Goal: Task Accomplishment & Management: Manage account settings

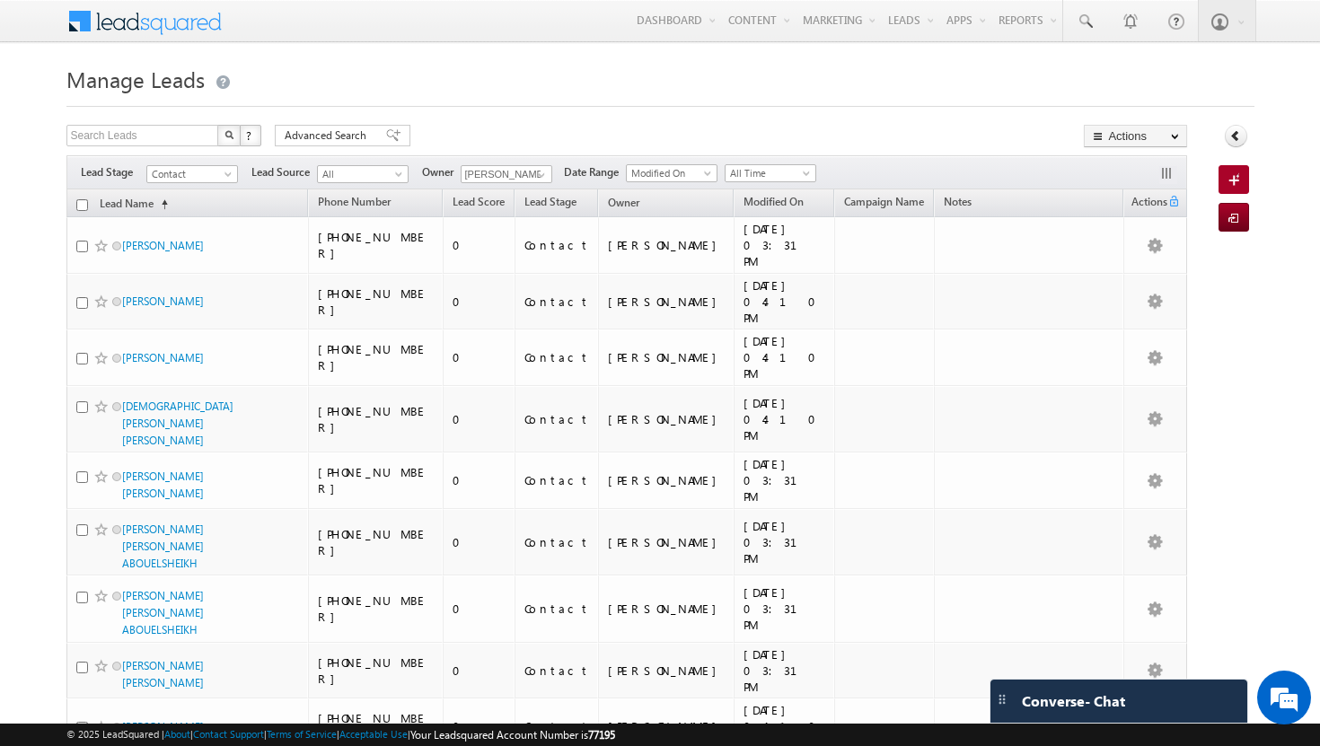
click at [83, 204] on input "checkbox" at bounding box center [82, 205] width 12 height 12
checkbox input "true"
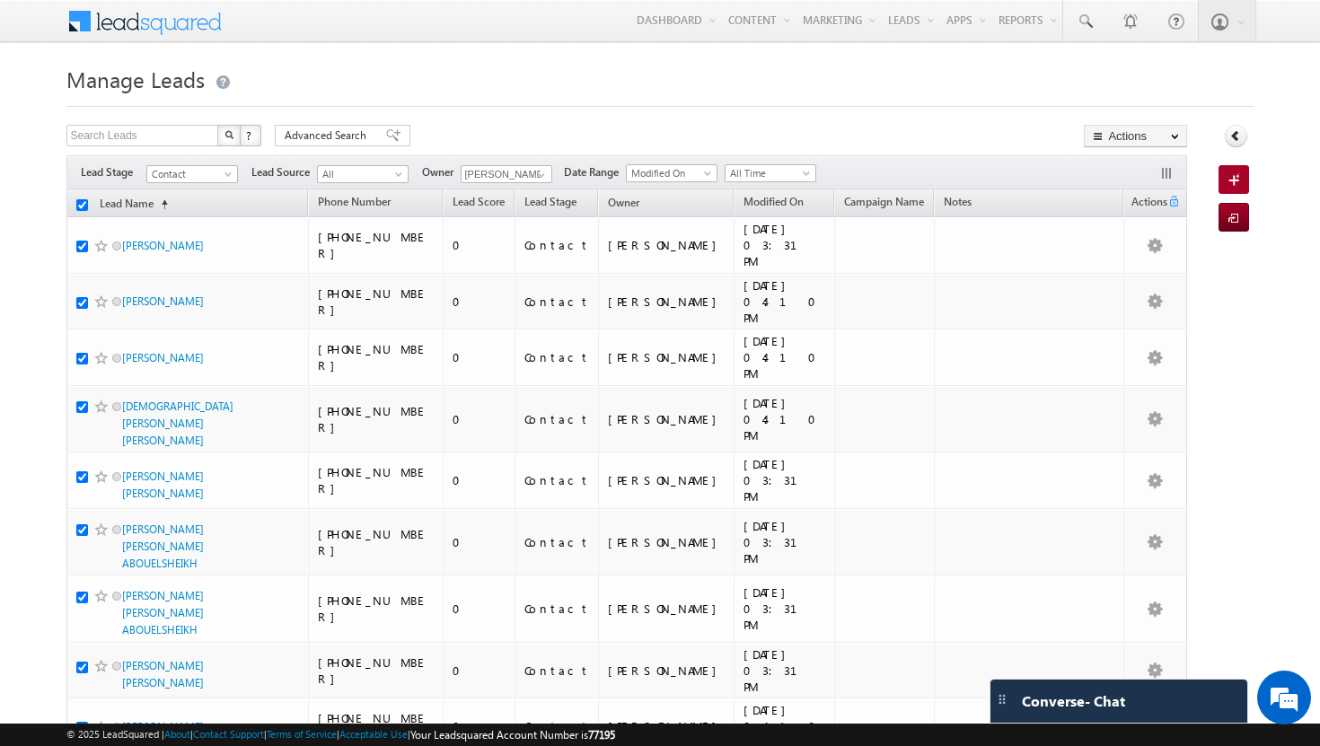
checkbox input "true"
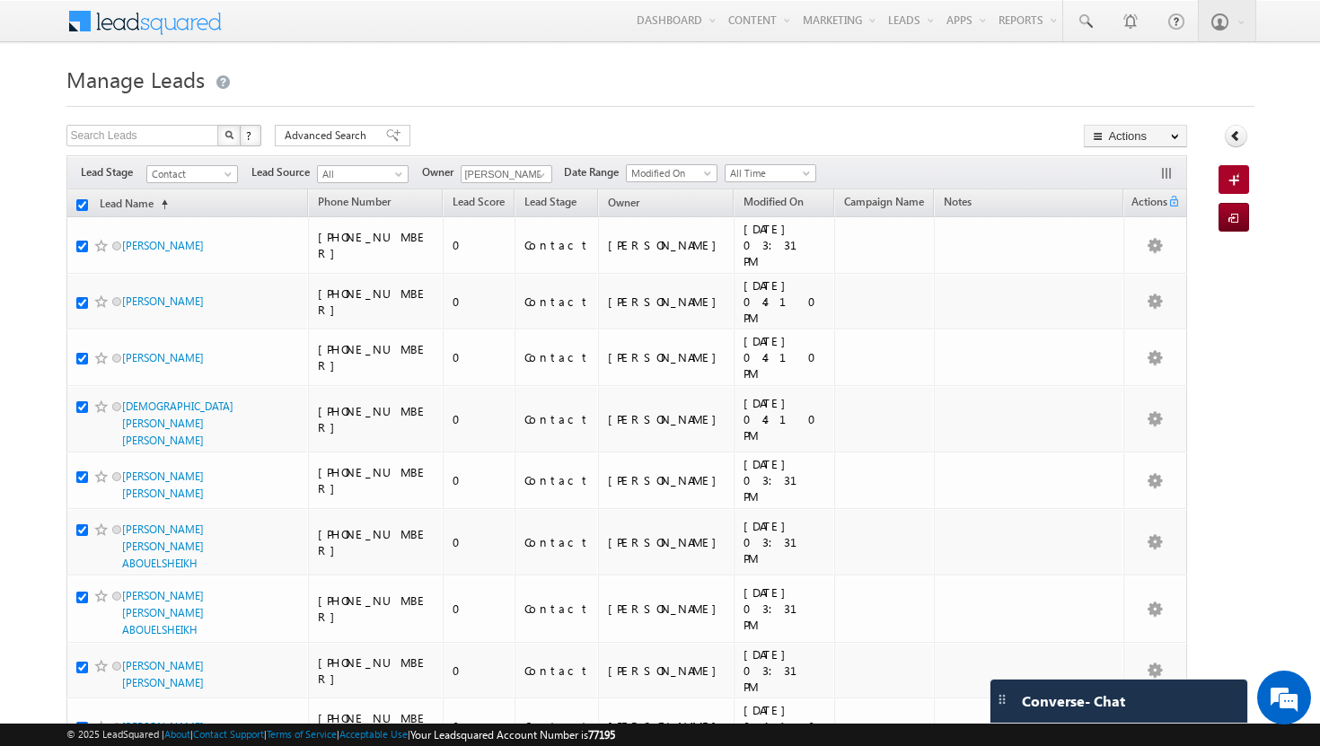
checkbox input "true"
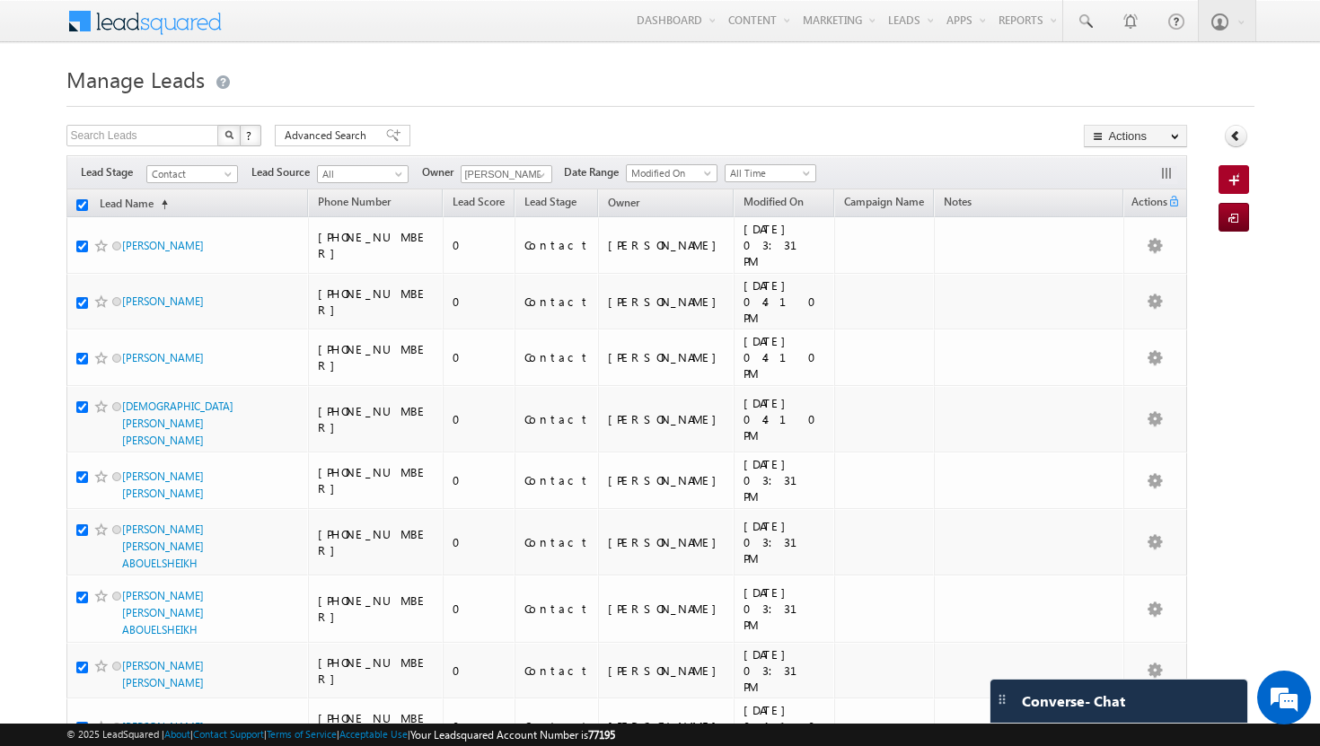
checkbox input "true"
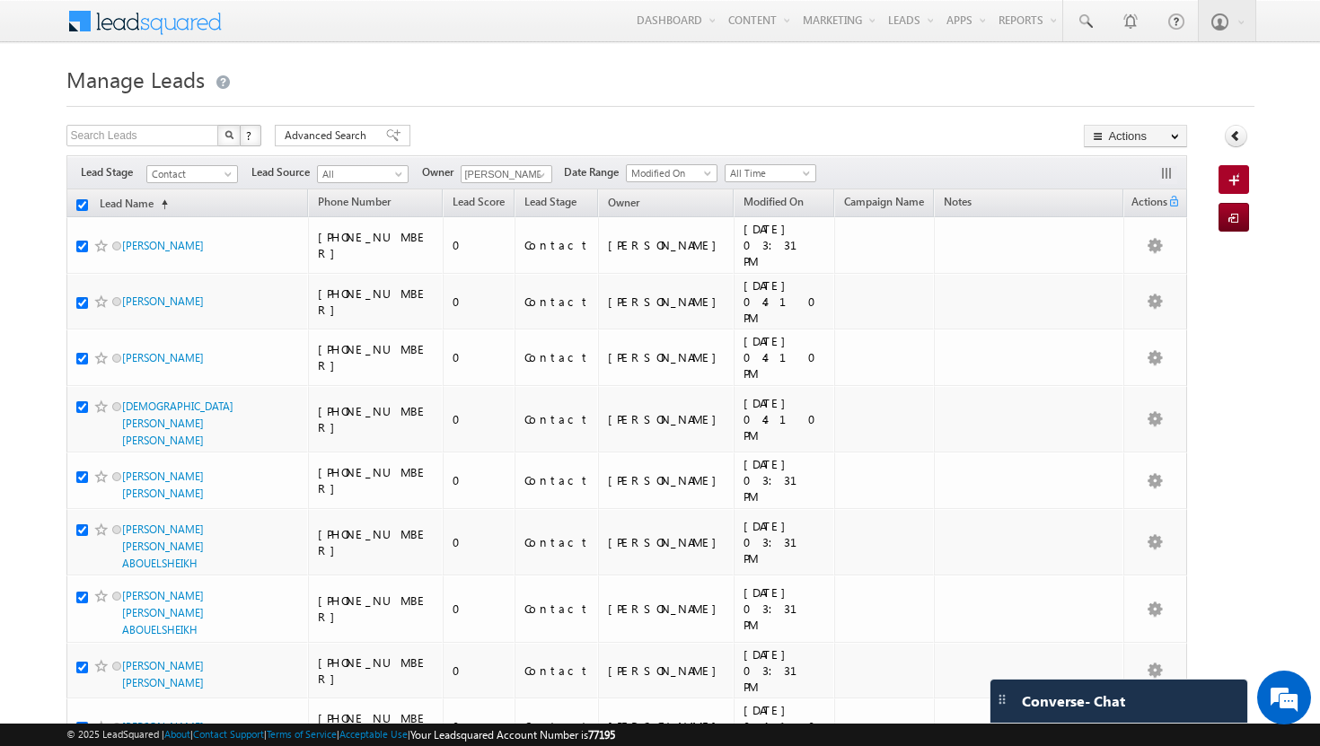
checkbox input "true"
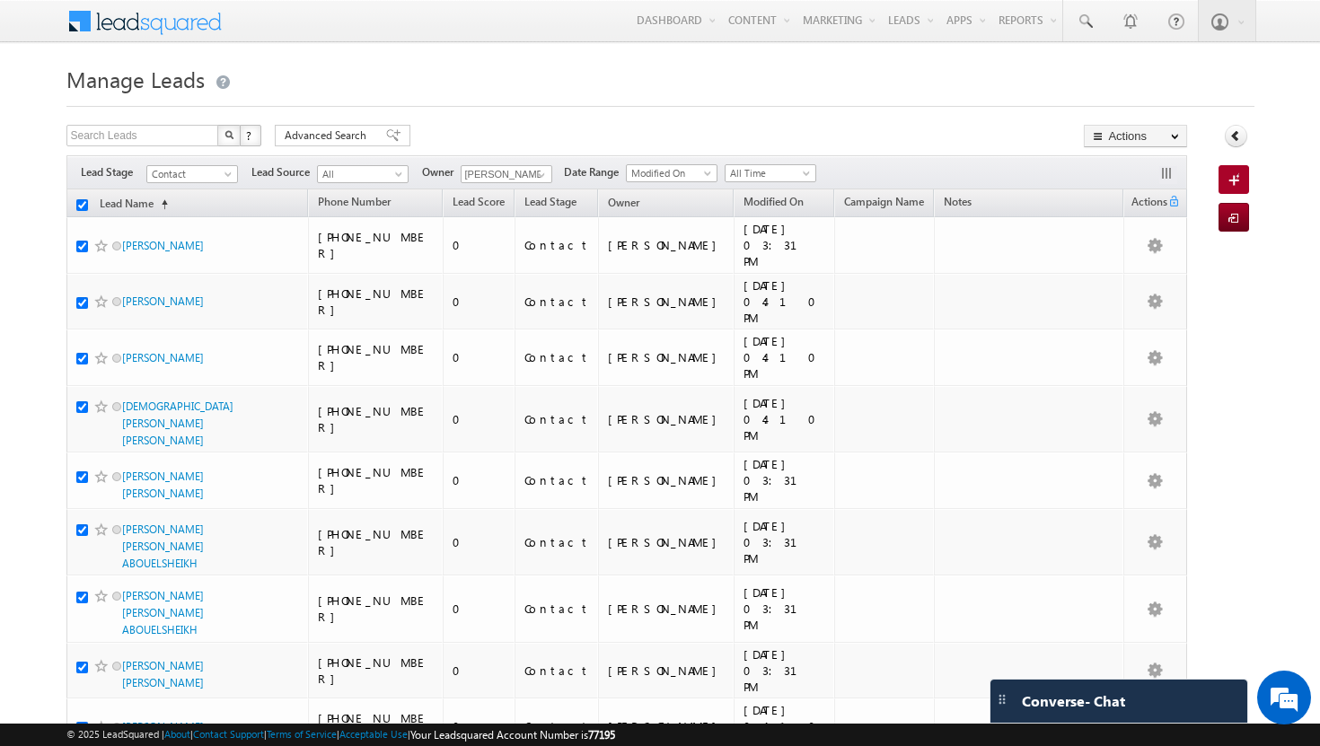
checkbox input "true"
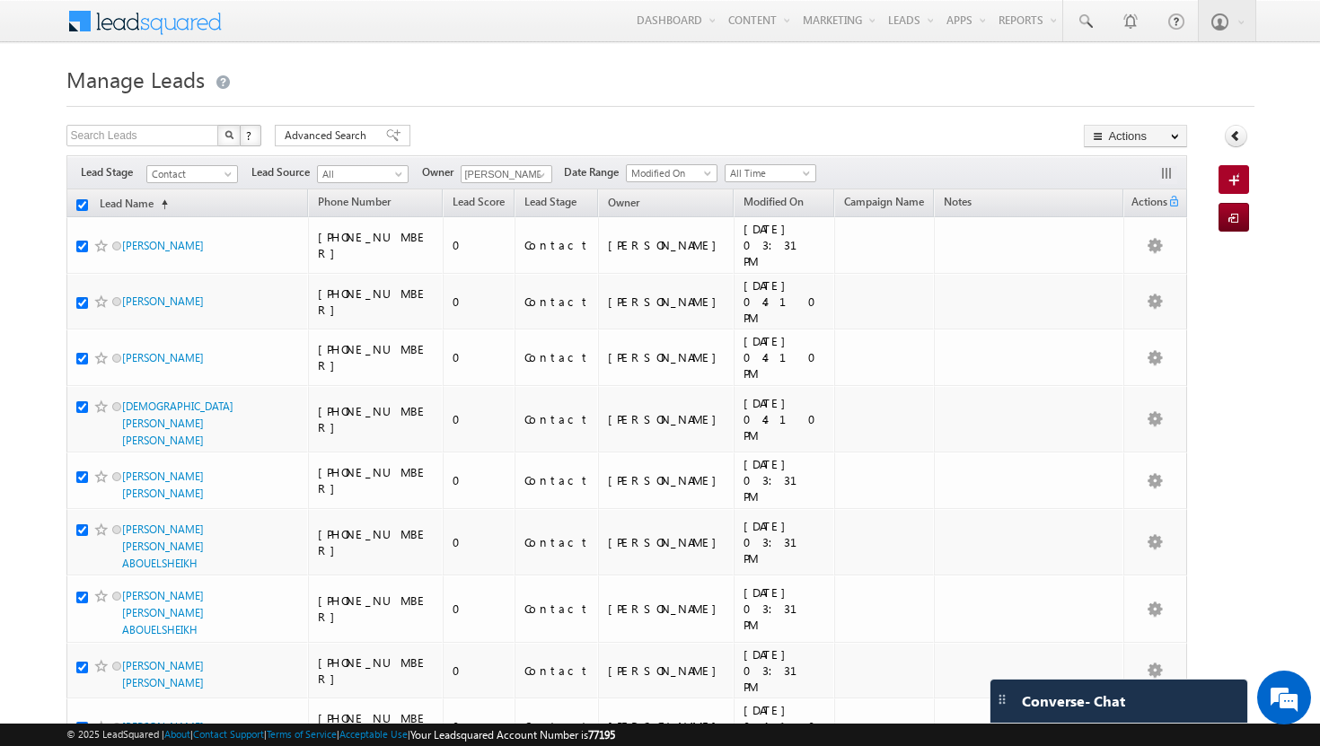
checkbox input "true"
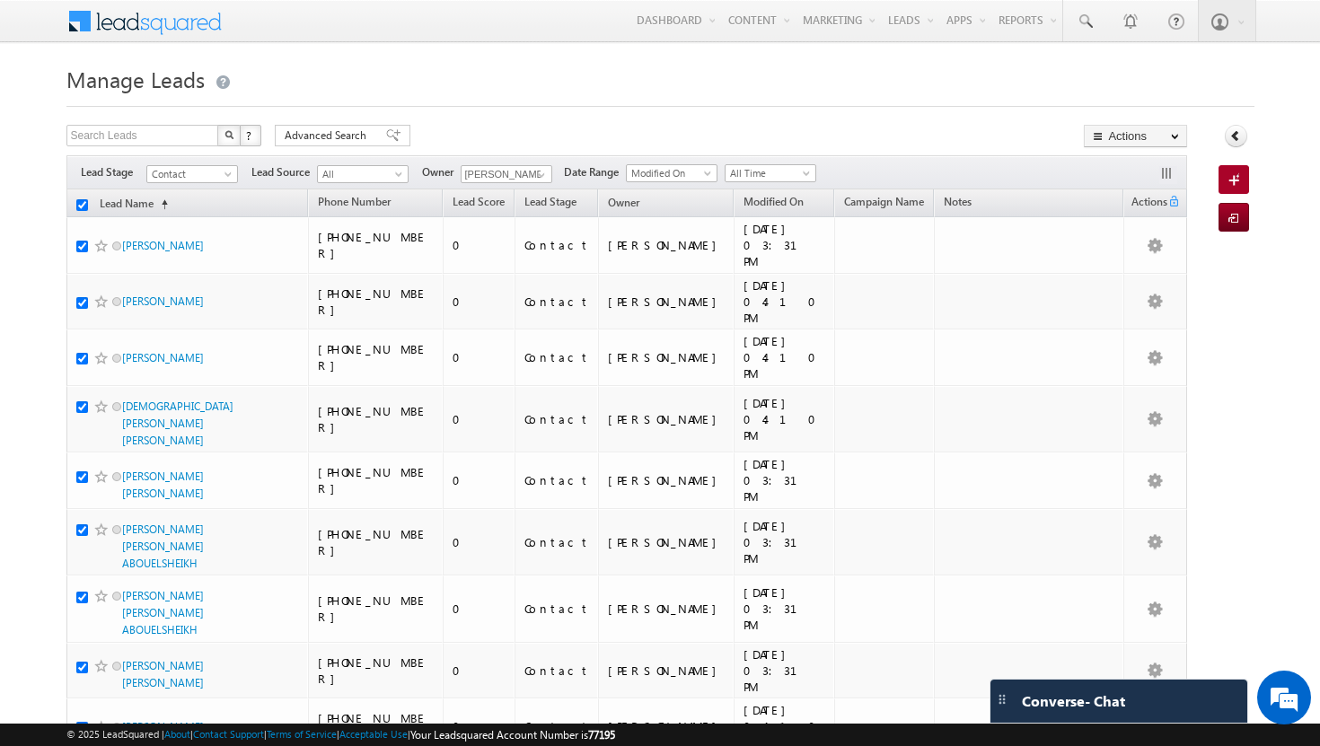
checkbox input "true"
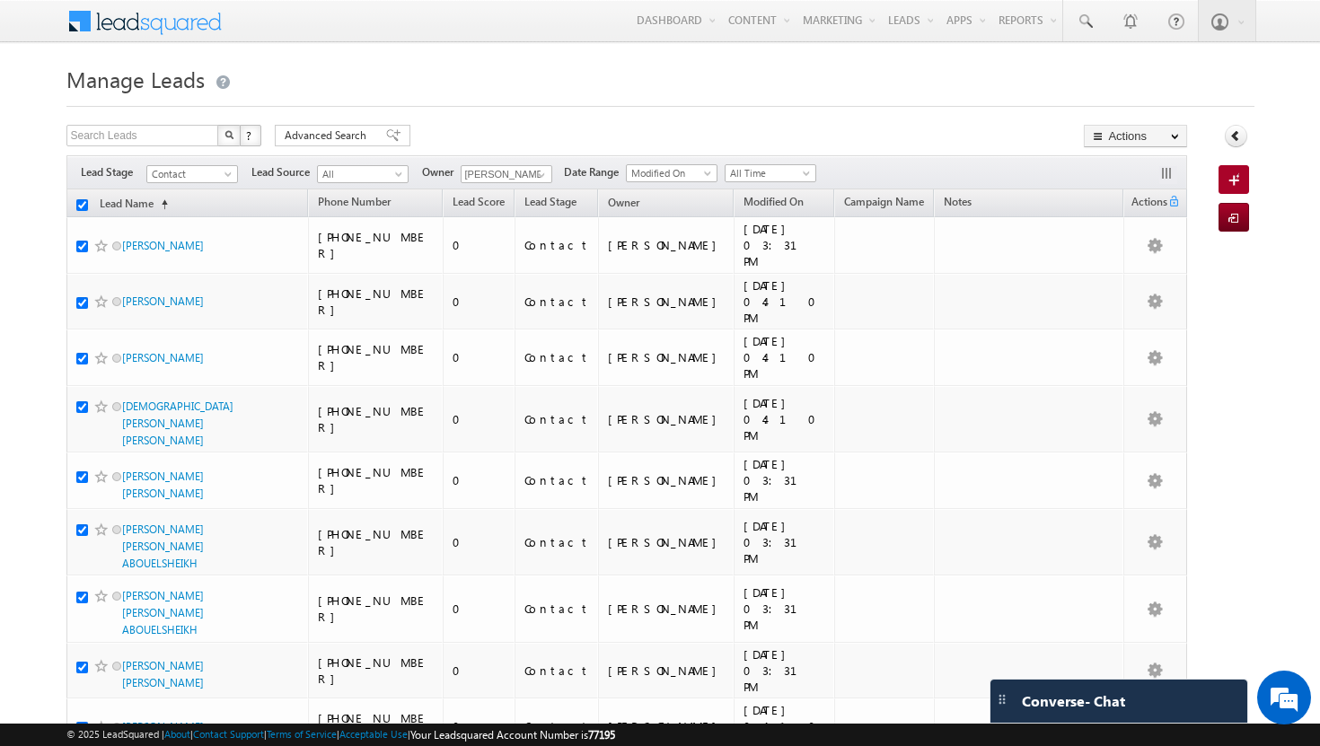
checkbox input "true"
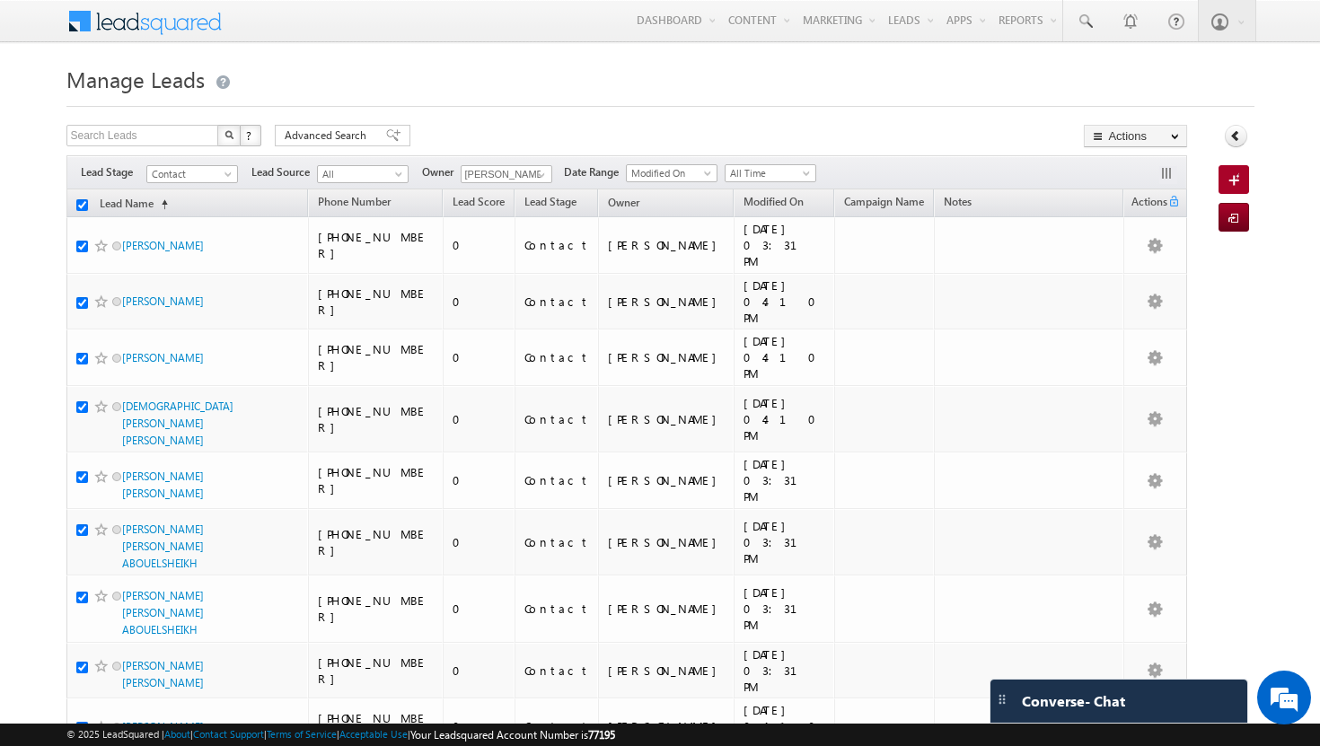
checkbox input "true"
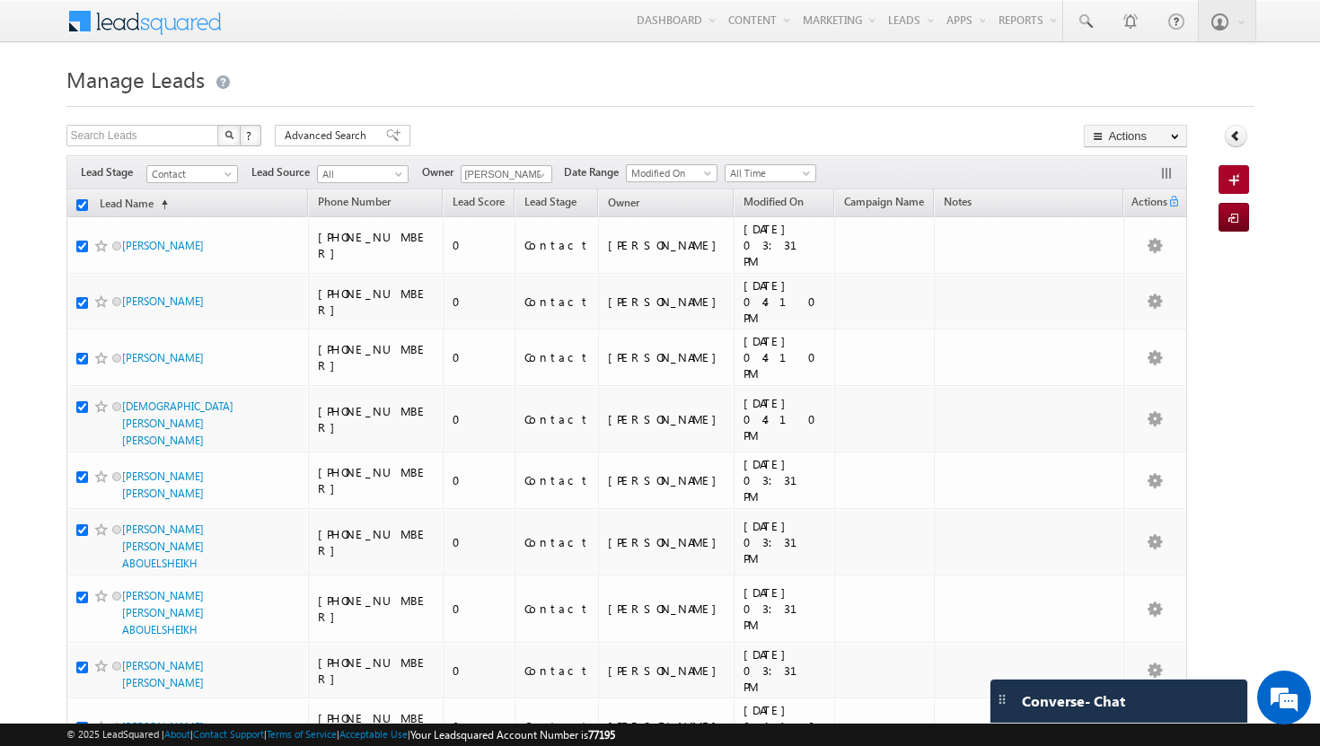
checkbox input "true"
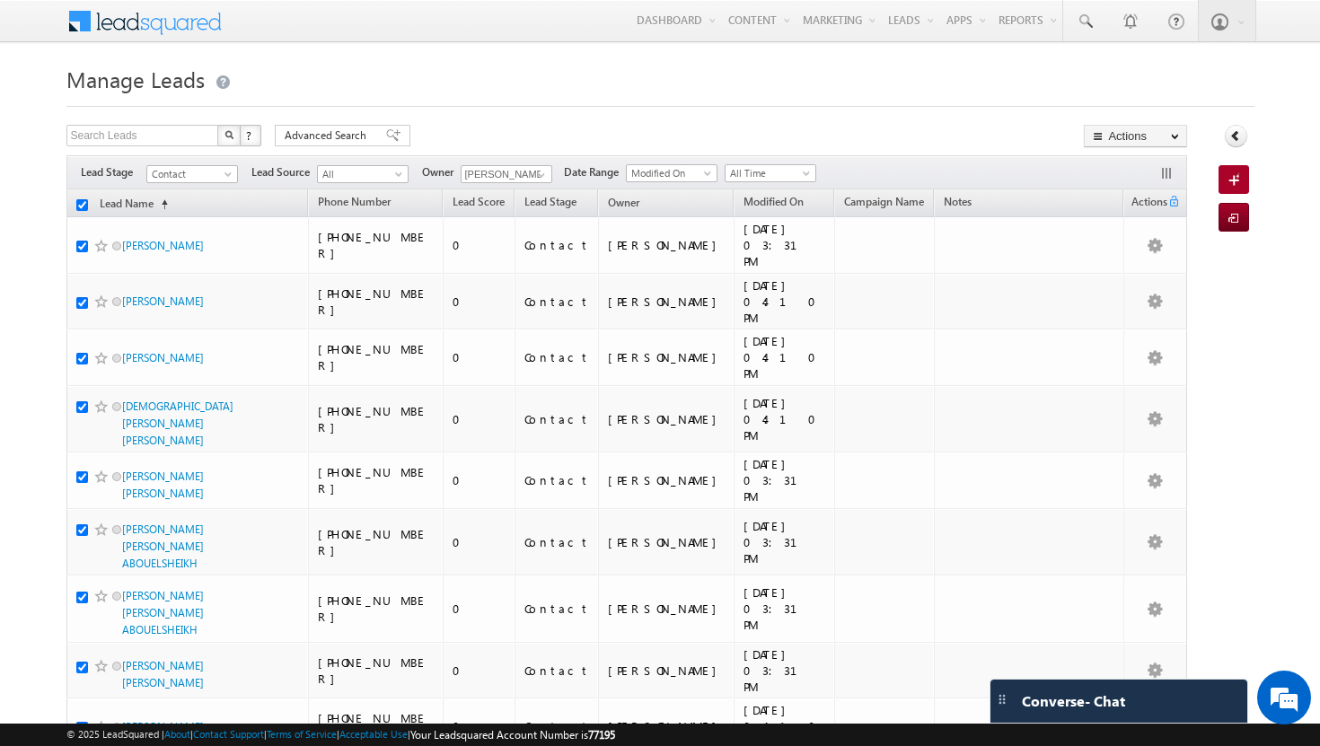
checkbox input "true"
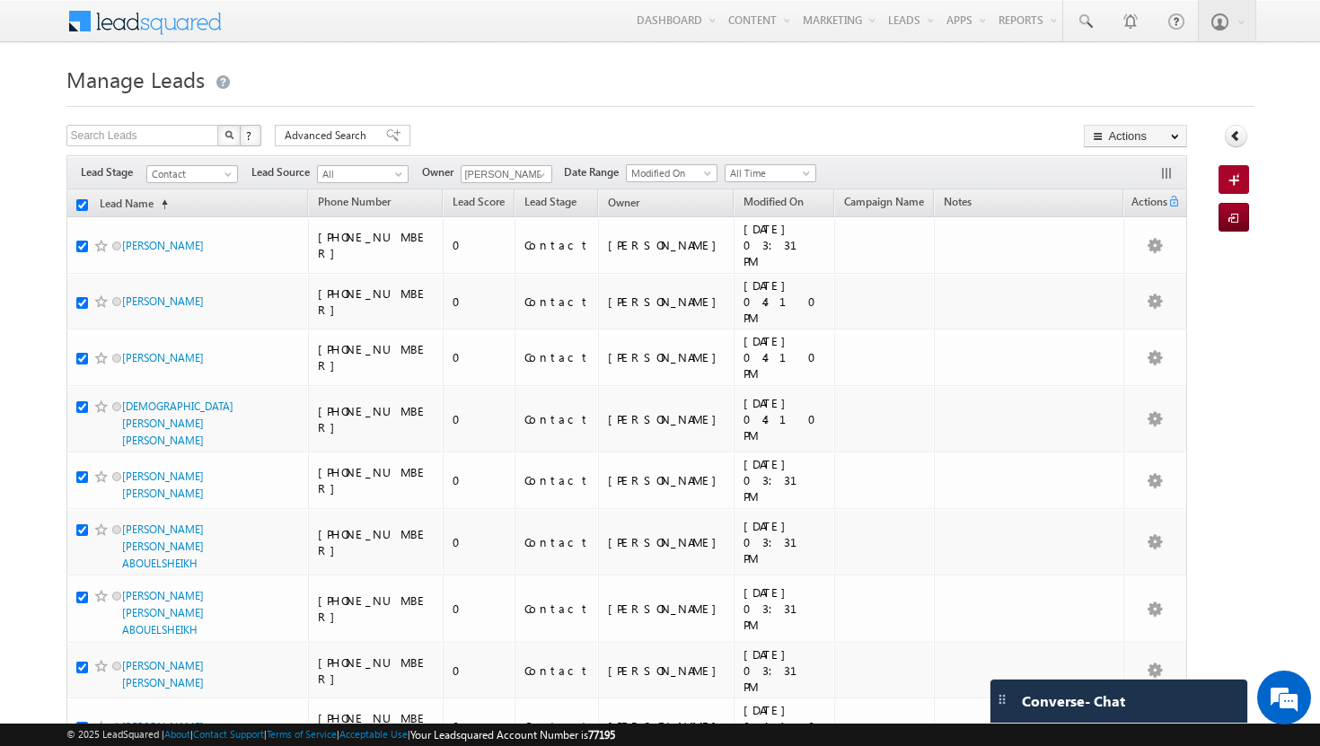
checkbox input "true"
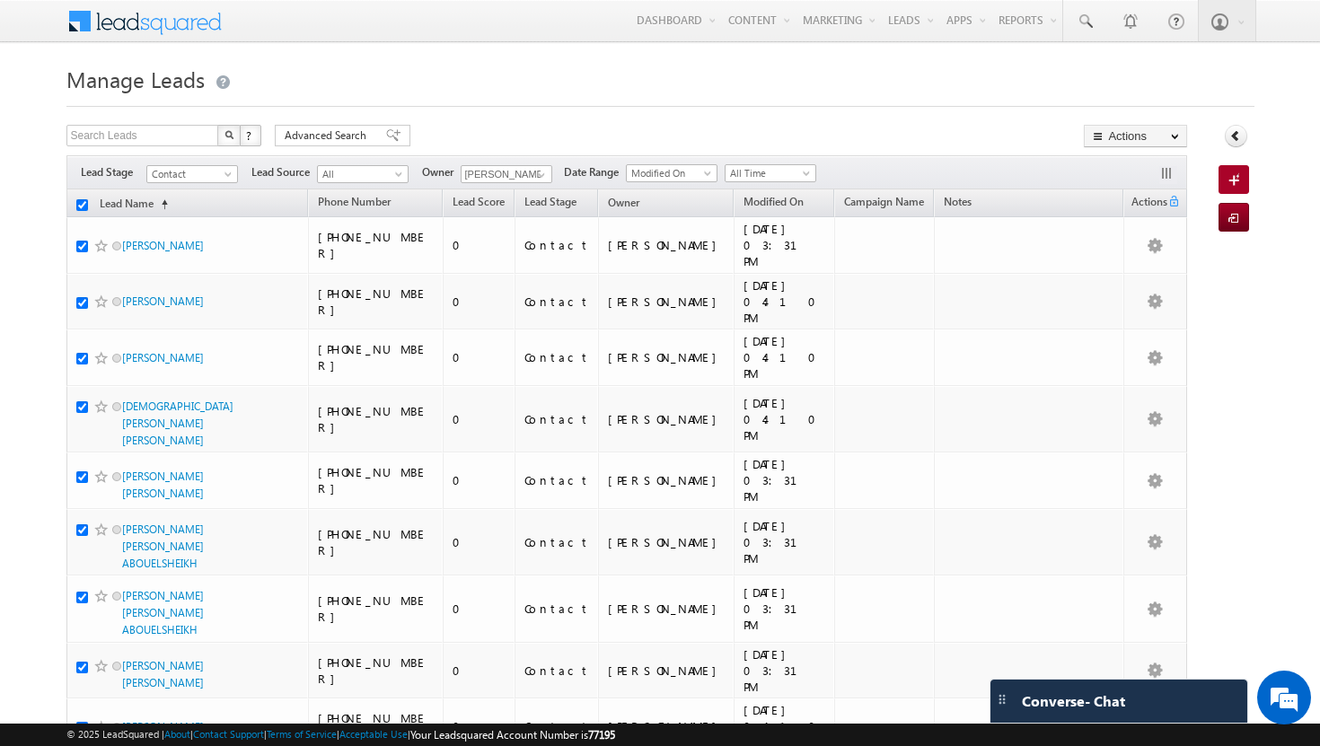
checkbox input "true"
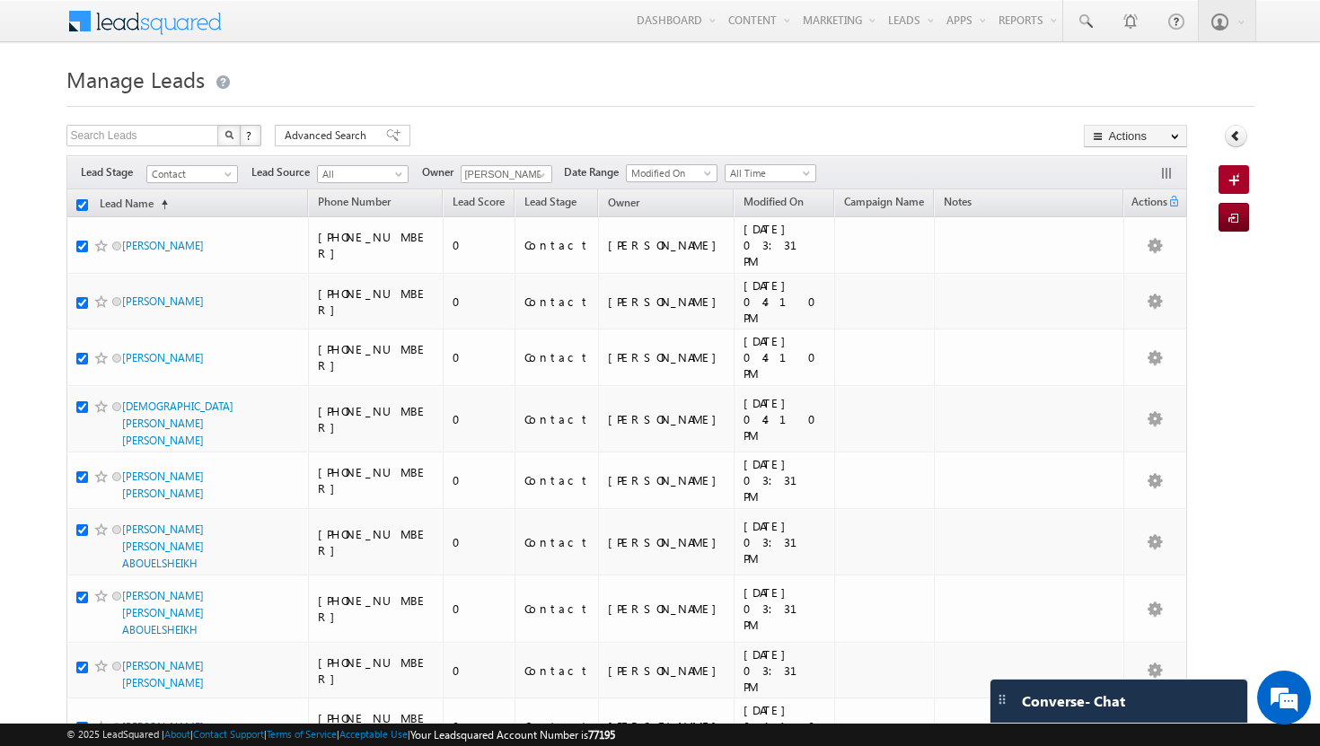
checkbox input "true"
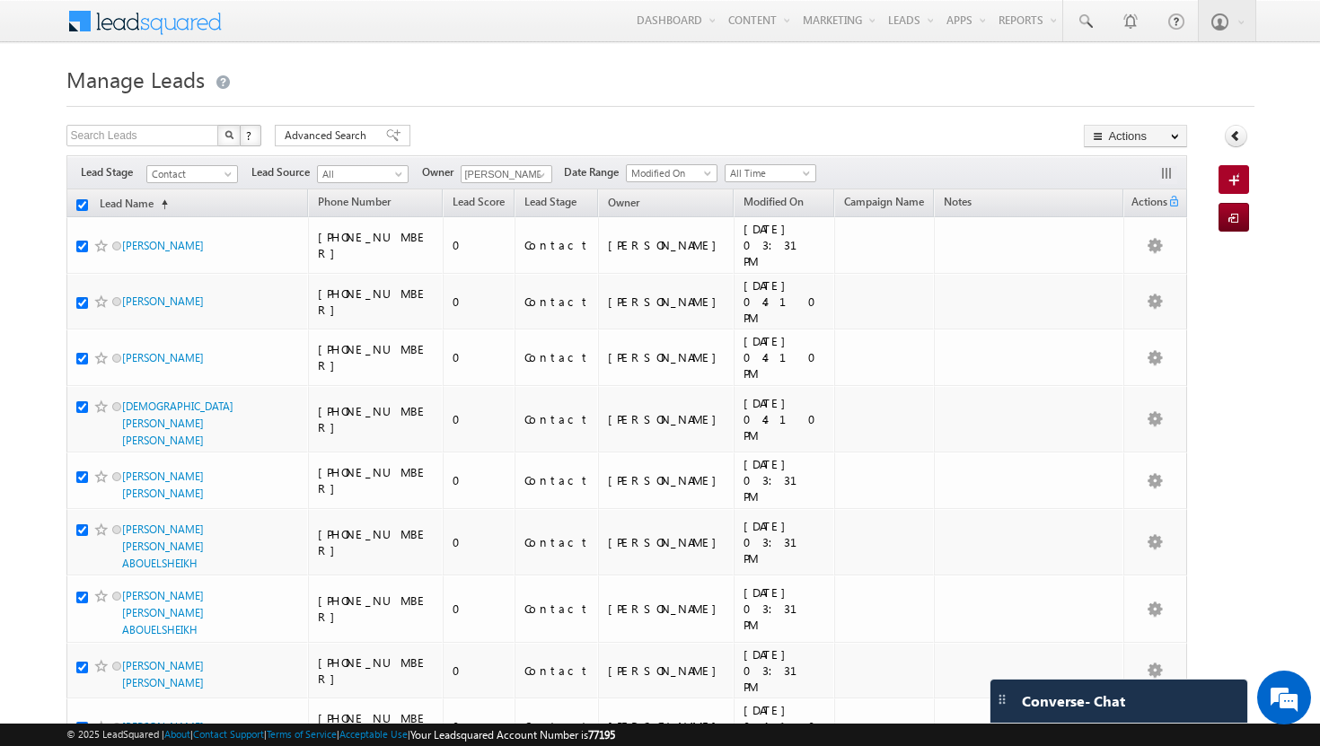
checkbox input "true"
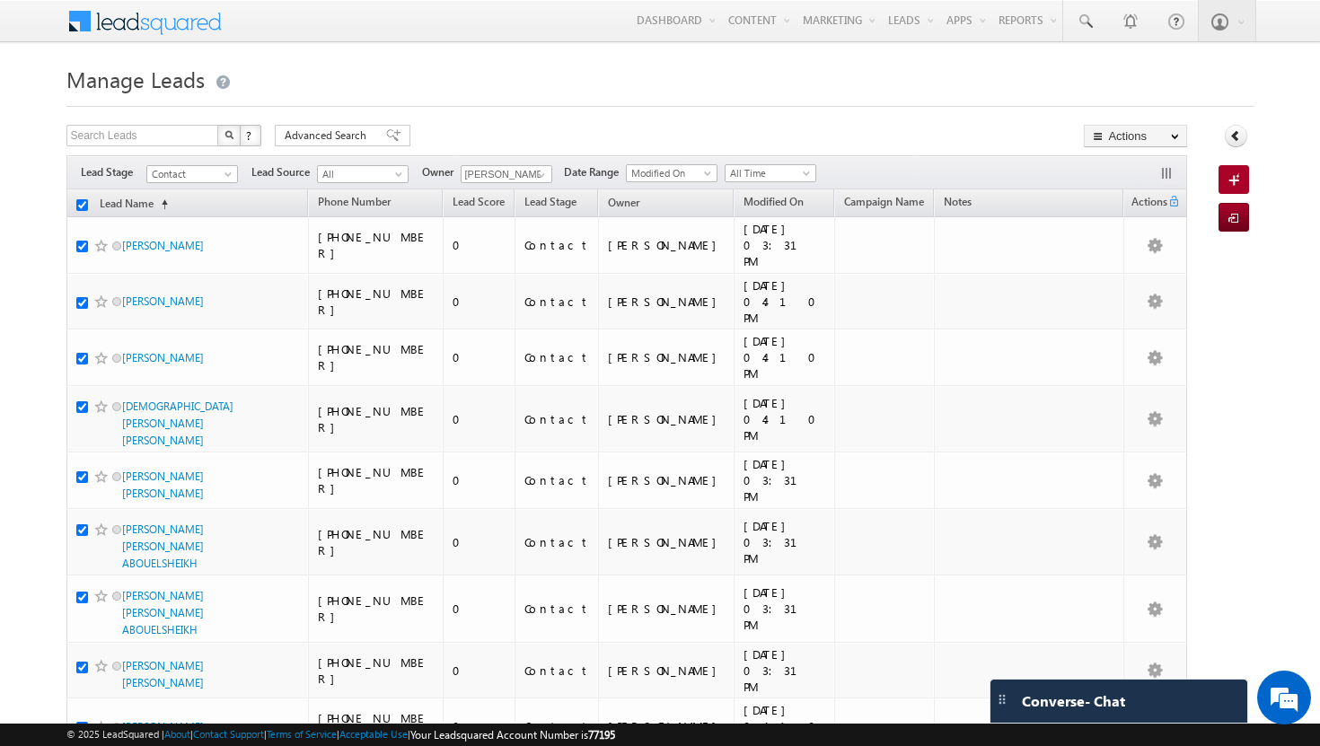
checkbox input "true"
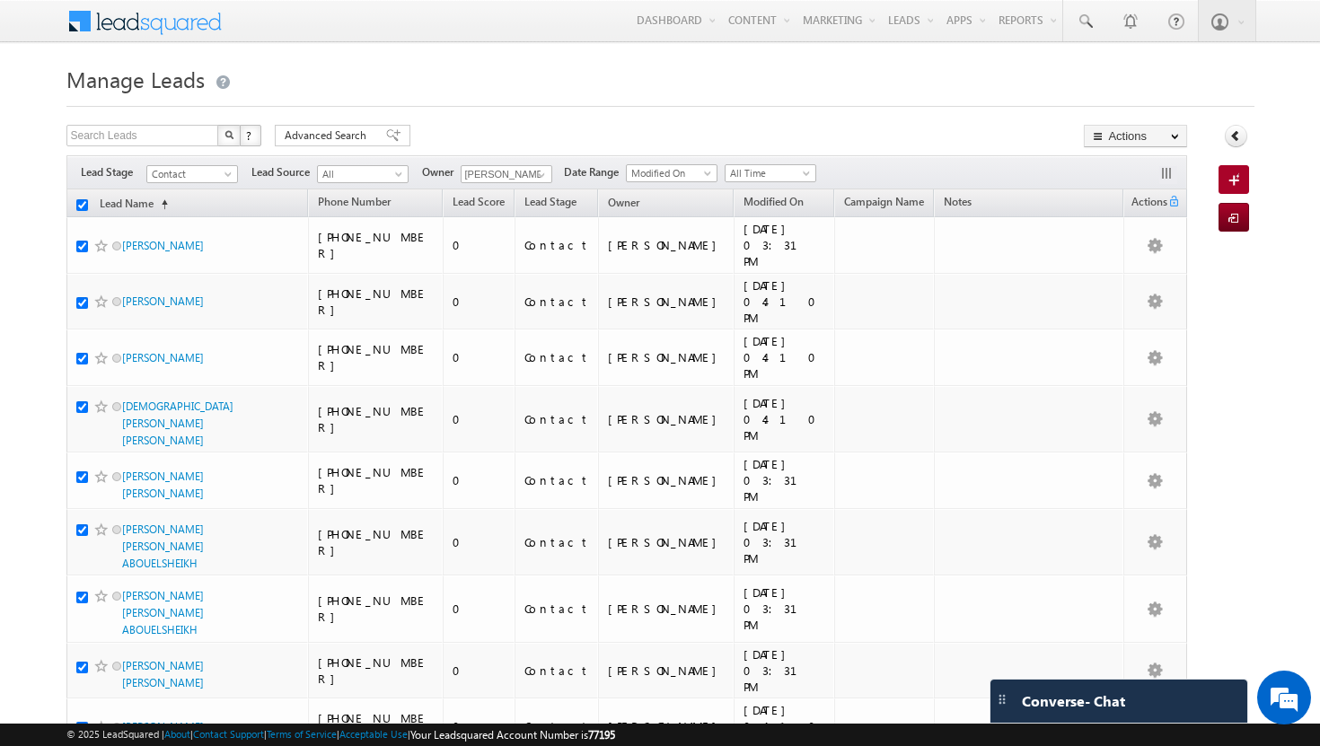
checkbox input "true"
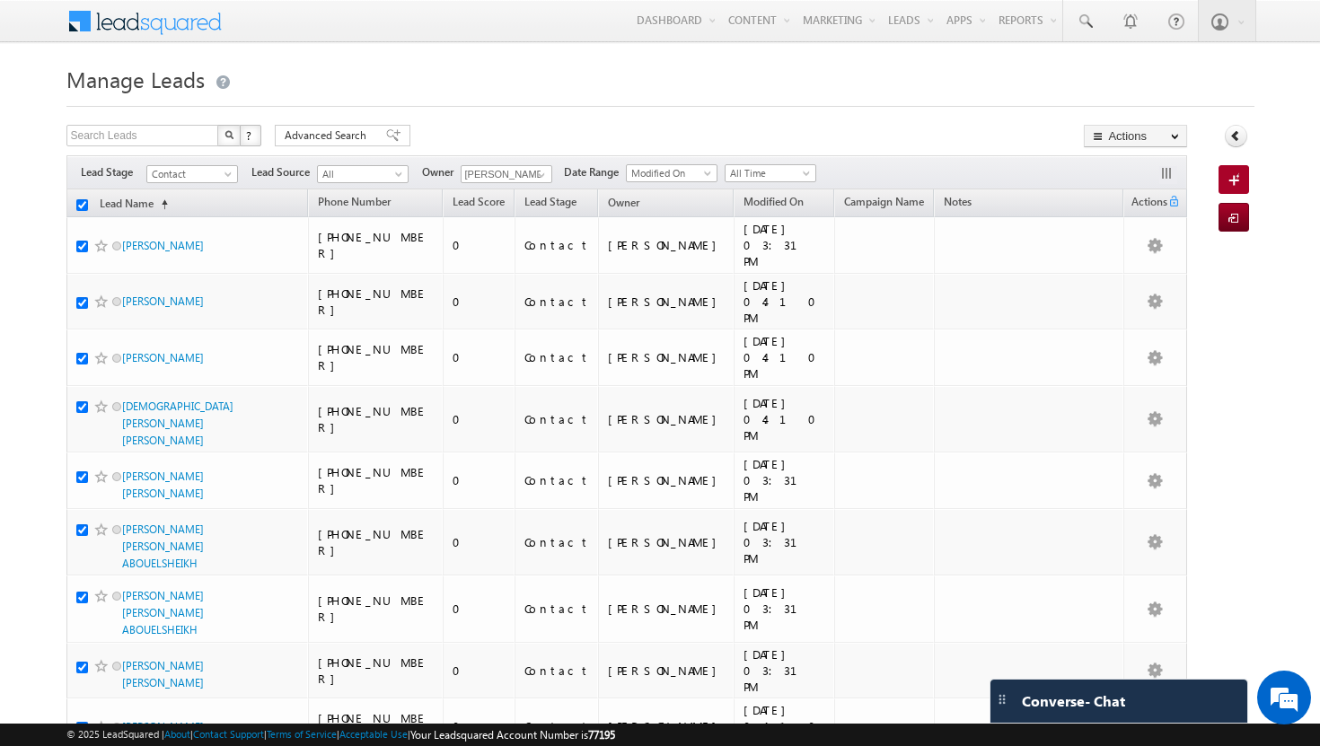
checkbox input "true"
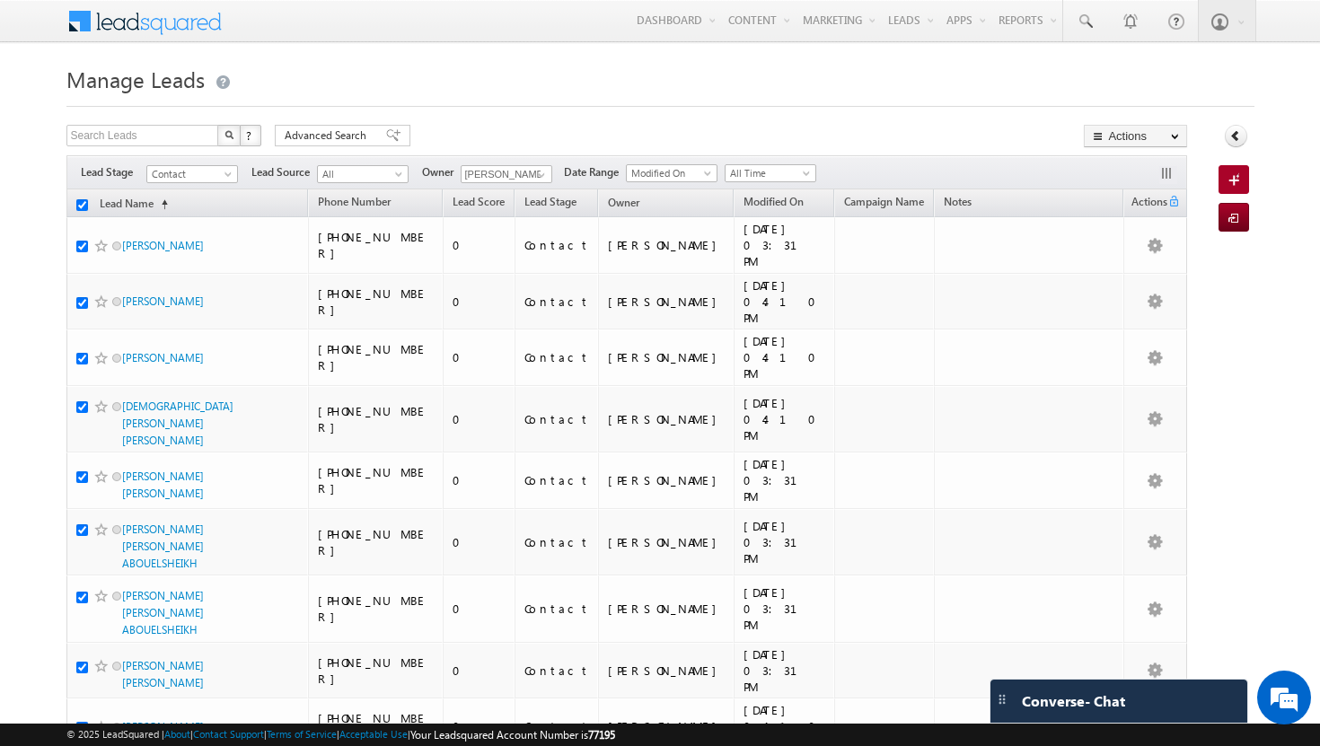
checkbox input "true"
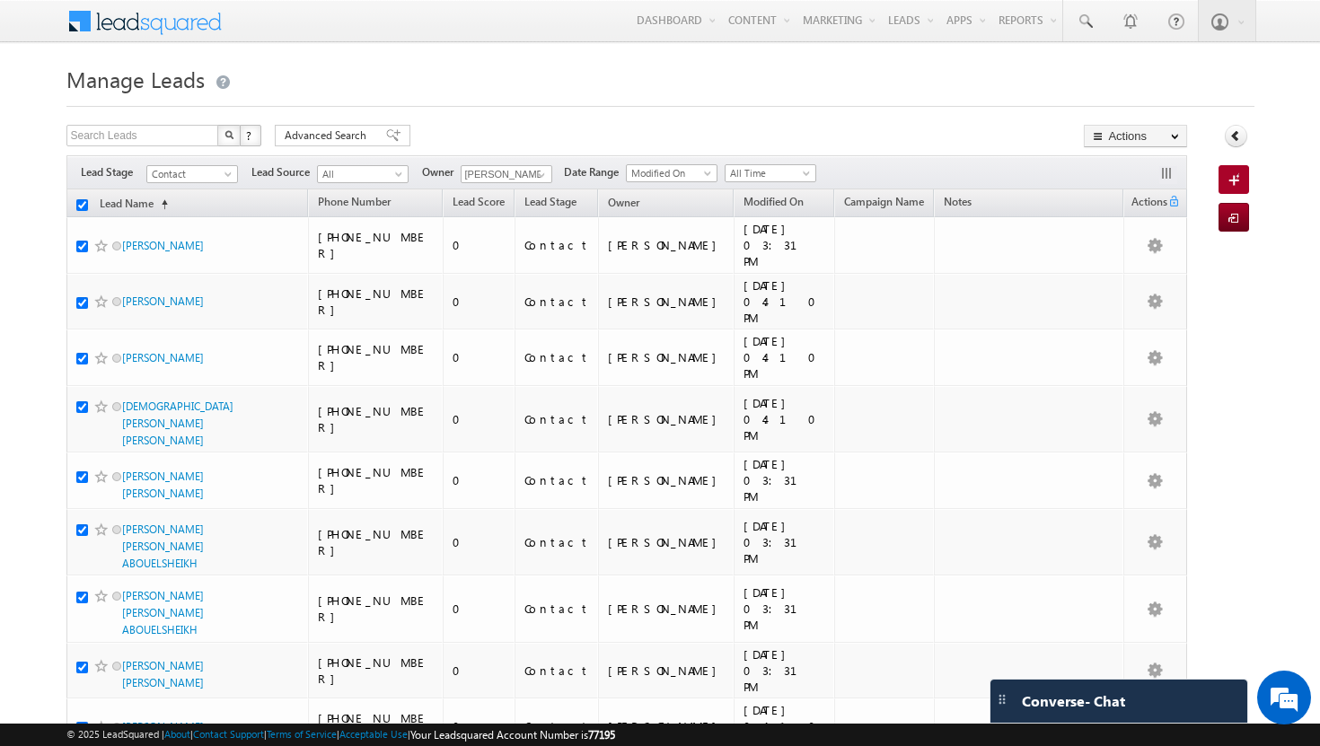
checkbox input "true"
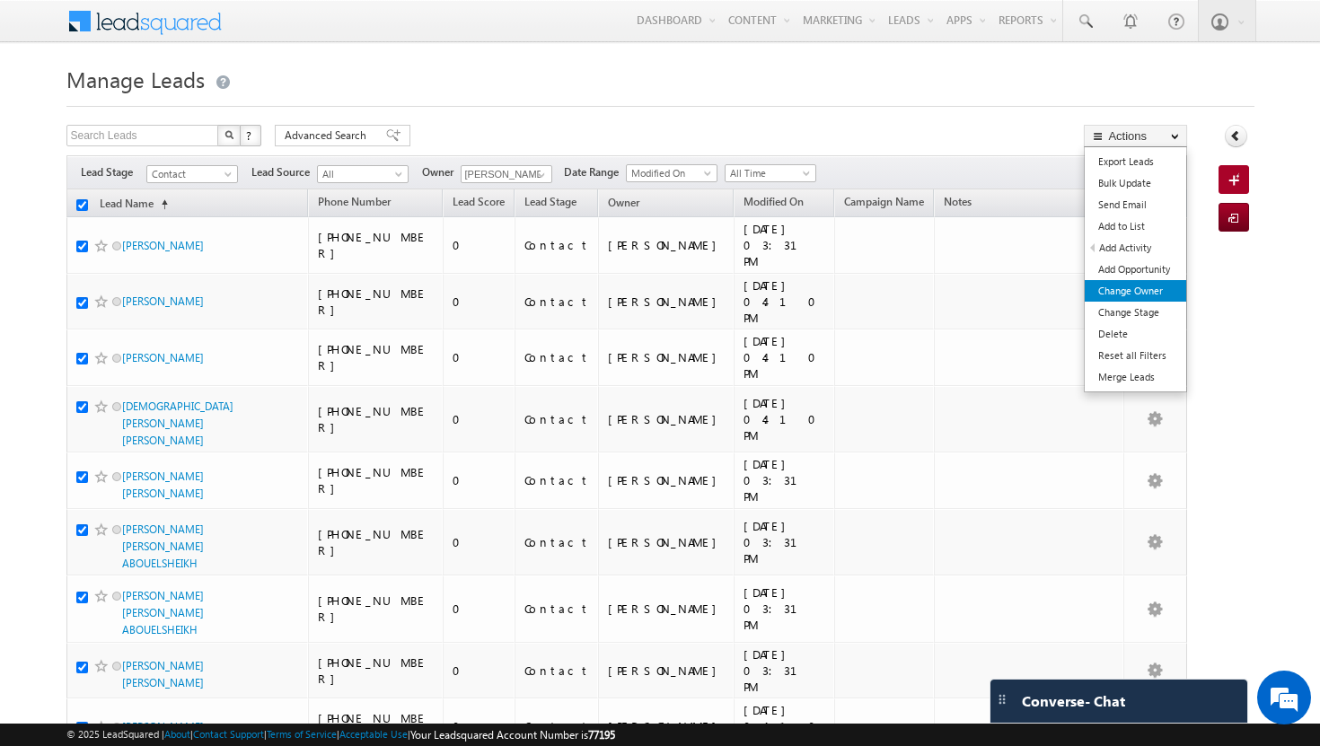
click at [1144, 292] on link "Change Owner" at bounding box center [1135, 291] width 101 height 22
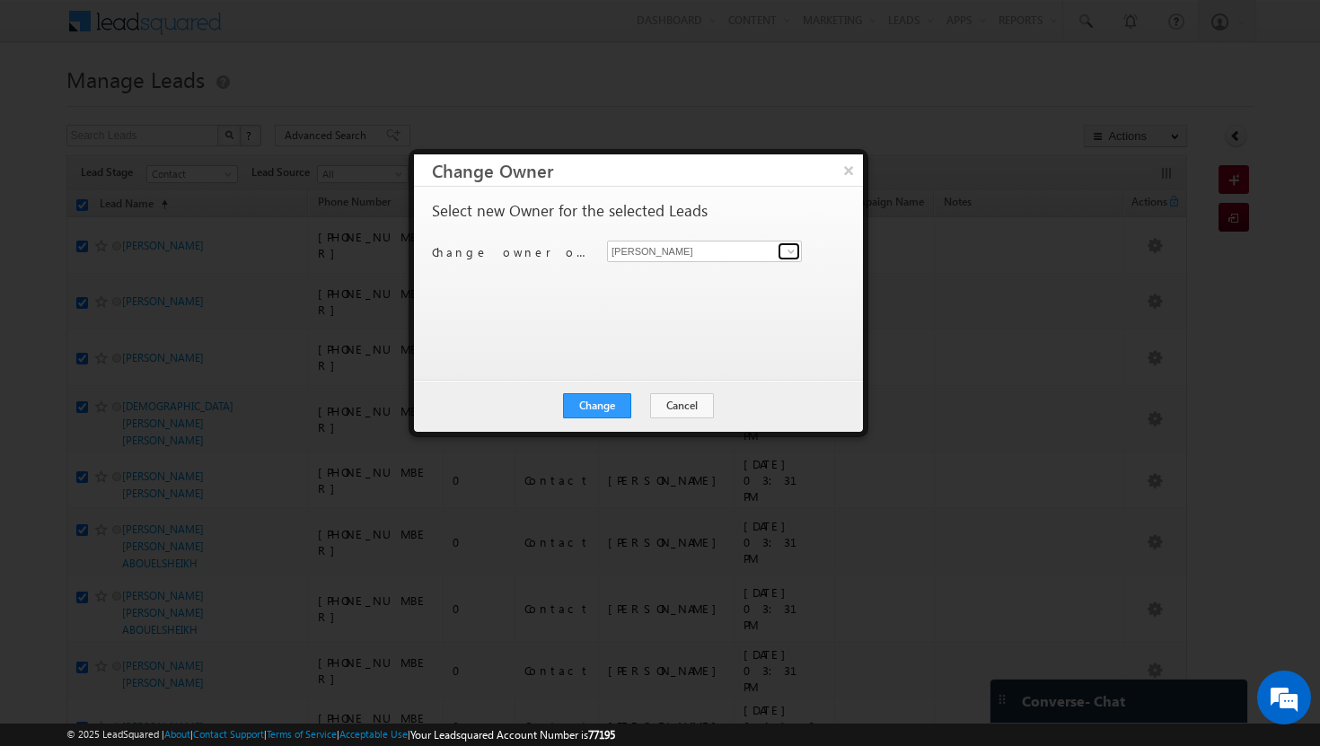
click at [790, 252] on span at bounding box center [791, 251] width 14 height 14
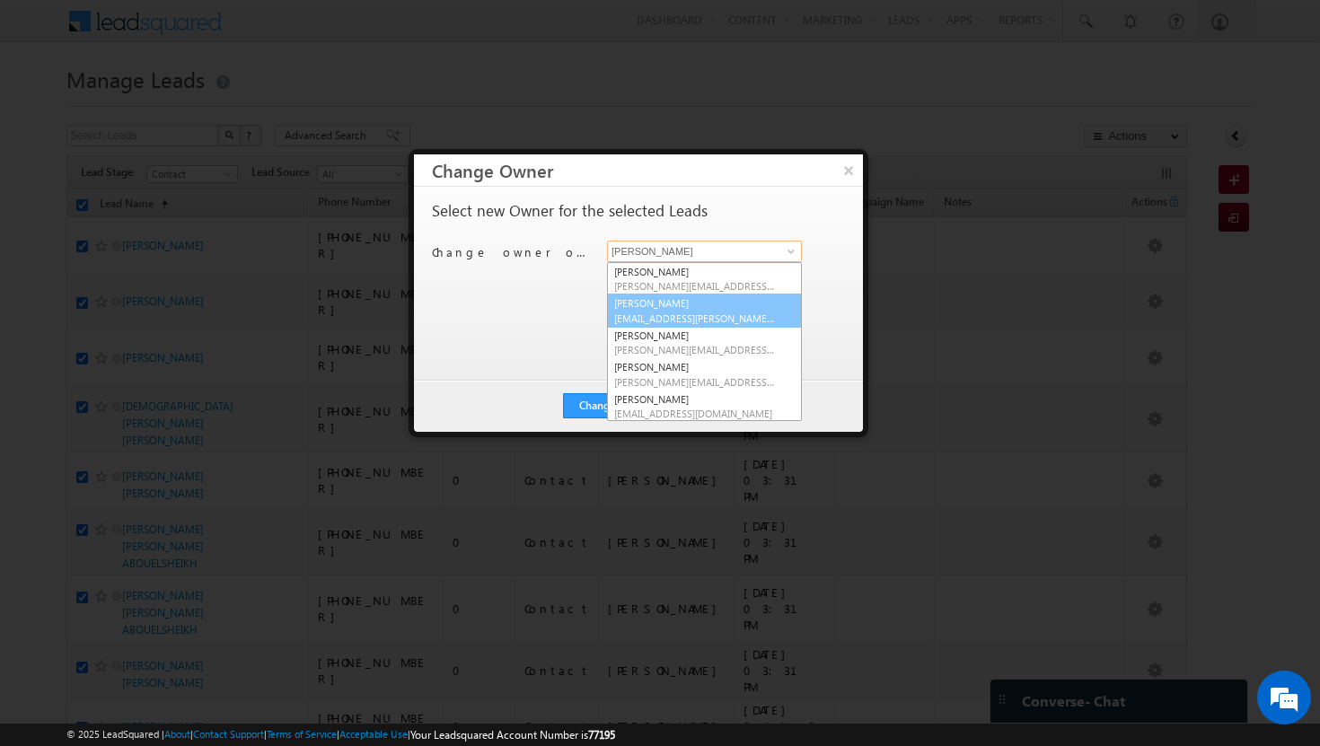
click at [724, 303] on link "Afeef Mohammad [EMAIL_ADDRESS][PERSON_NAME][DOMAIN_NAME]" at bounding box center [704, 311] width 195 height 34
type input "[PERSON_NAME]"
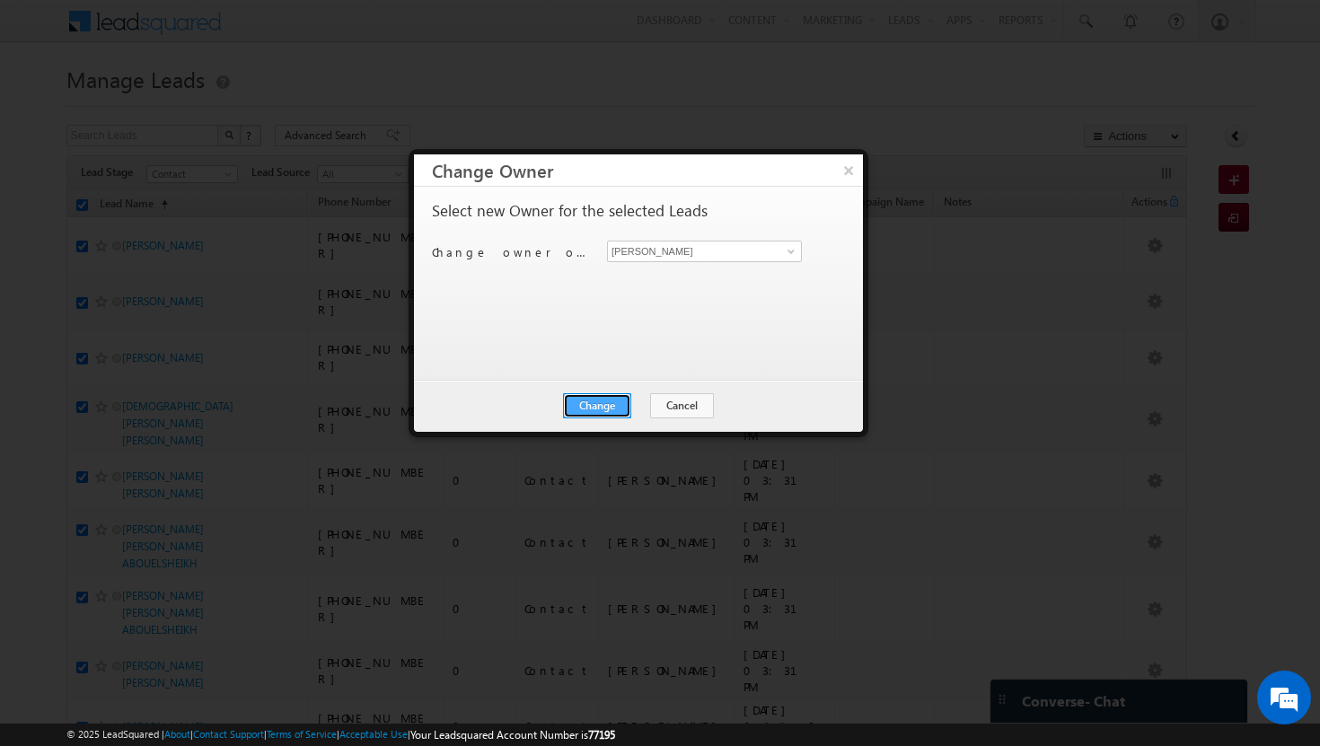
click at [601, 398] on button "Change" at bounding box center [597, 405] width 68 height 25
click at [638, 403] on button "Close" at bounding box center [641, 405] width 57 height 25
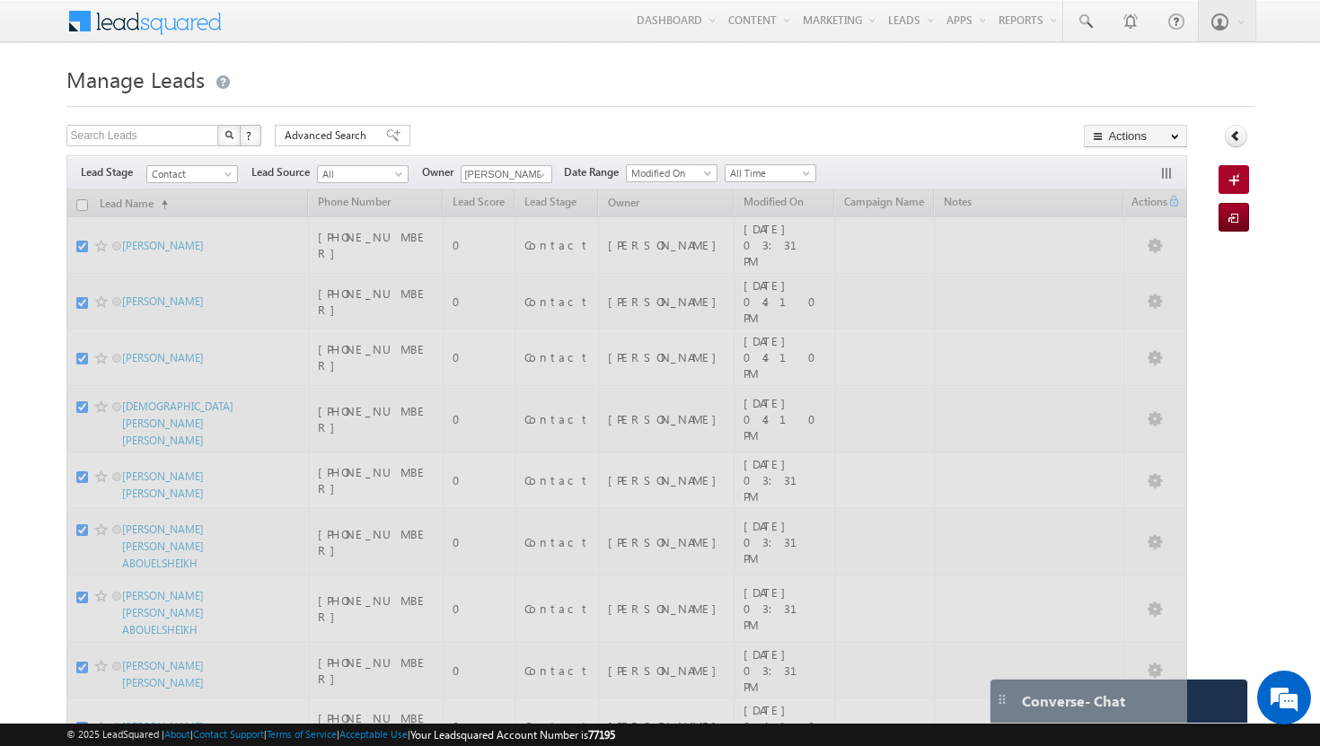
checkbox input "false"
